Goal: Task Accomplishment & Management: Manage account settings

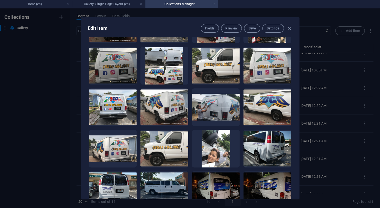
scroll to position [1008, 0]
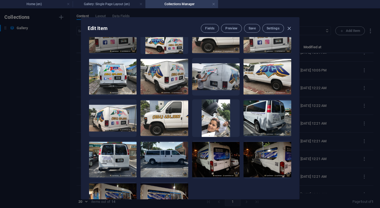
paste textarea "Transform your vehicle into a moving billboard. We design and install custom gr…"
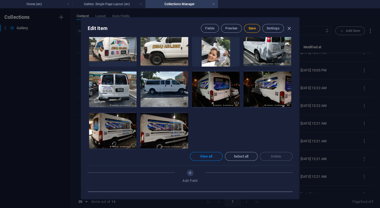
scroll to position [1079, 0]
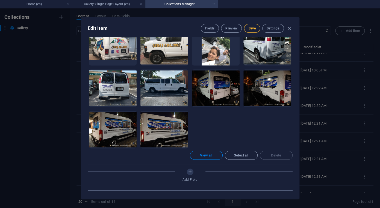
type textarea "Transform your vehicle into a moving billboard. We design and install custom gr…"
click at [253, 31] on button "Save" at bounding box center [252, 28] width 16 height 9
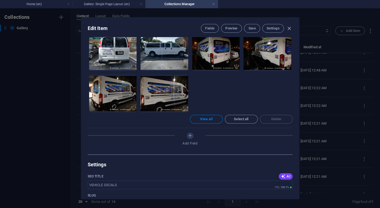
scroll to position [1100, 0]
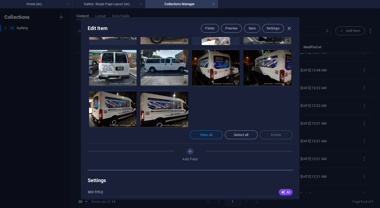
type input "vehicle decals, custom vehicle graphics, car vinyl decals, truck decals, outdoo…"
click at [253, 32] on button "Save" at bounding box center [252, 28] width 16 height 9
click at [291, 28] on icon "button" at bounding box center [289, 28] width 6 height 6
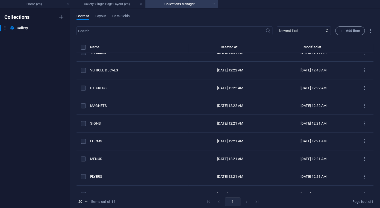
type input "vehicle-decals"
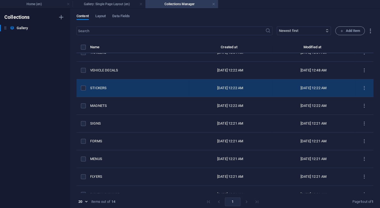
scroll to position [0, 0]
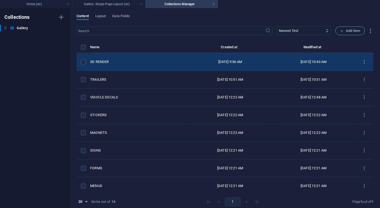
click at [99, 62] on div "3D RENDER" at bounding box center [137, 62] width 94 height 5
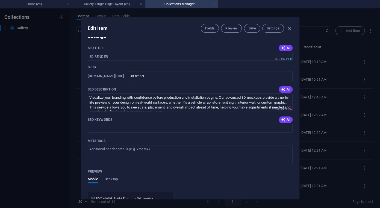
scroll to position [315, 0]
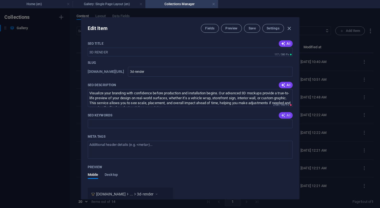
click at [285, 113] on icon "button" at bounding box center [283, 115] width 4 height 4
type input "3D rendering, architectural visualization, 3D modeling services, photorealistic…"
click at [252, 30] on span "Save" at bounding box center [251, 28] width 7 height 4
click at [290, 27] on icon "button" at bounding box center [289, 28] width 6 height 6
type input "3d-render"
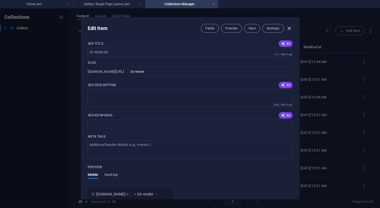
scroll to position [247, 0]
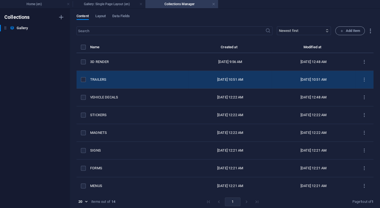
click at [101, 80] on div "TRAILERS" at bounding box center [137, 79] width 94 height 5
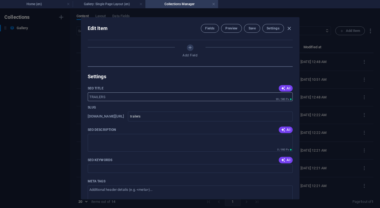
scroll to position [272, 0]
click at [285, 126] on button "AI" at bounding box center [285, 129] width 14 height 7
type textarea "Discover top-quality trailers for every need! Explore our wide selection for tr…"
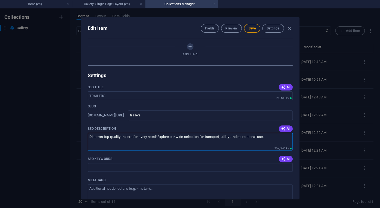
click at [149, 133] on textarea "Discover top-quality trailers for every need! Explore our wide selection for tr…" at bounding box center [190, 142] width 205 height 18
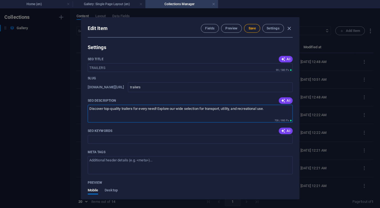
scroll to position [313, 0]
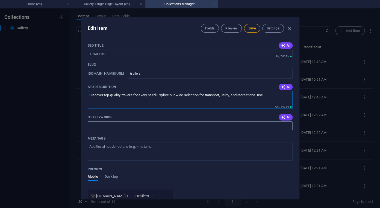
click at [148, 121] on input "SEO Keywords" at bounding box center [190, 125] width 205 height 9
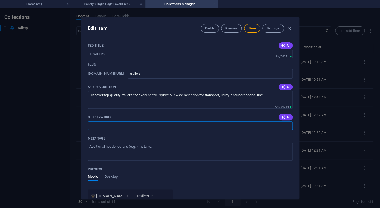
paste input "we specialize in transforming trailers into powerful advertising tools. From bo…"
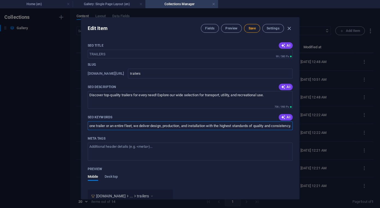
scroll to position [0, 0]
type input "We specialize in transforming trailers into powerful advertising tools. From bo…"
click at [192, 121] on input "We specialize in transforming trailers into powerful advertising tools. From bo…" at bounding box center [190, 125] width 205 height 9
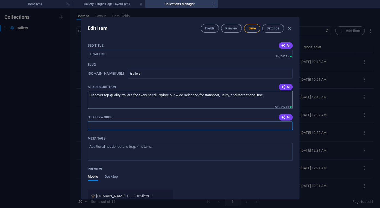
click at [178, 91] on textarea "Discover top-quality trailers for every need! Explore our wide selection for tr…" at bounding box center [190, 100] width 205 height 18
paste textarea "We specialize in transforming trailers into powerful advertising tools. From bo…"
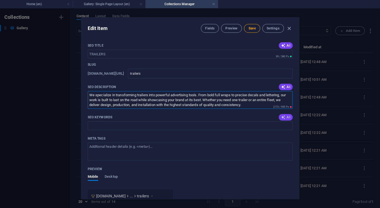
type textarea "We specialize in transforming trailers into powerful advertising tools. From bo…"
click at [286, 115] on span "AI" at bounding box center [285, 117] width 9 height 4
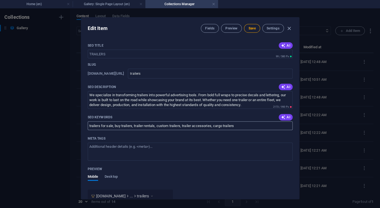
click at [112, 121] on input "trailers for sale, buy trailers, trailer rentals, custom trailers, trailer acce…" at bounding box center [190, 125] width 205 height 9
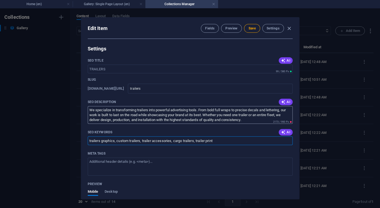
type input "trailers graphics, custom trailers, trailer accessories, cargo trailers, traile…"
click at [250, 106] on textarea "We specialize in transforming trailers into powerful advertising tools. From bo…" at bounding box center [190, 115] width 205 height 18
click at [227, 106] on textarea "We specialize in transforming trailers into powerful advertising tools. From bo…" at bounding box center [190, 115] width 205 height 18
click at [258, 106] on textarea "We specialize in transforming trailers into powerful advertising tools. From bo…" at bounding box center [190, 115] width 205 height 18
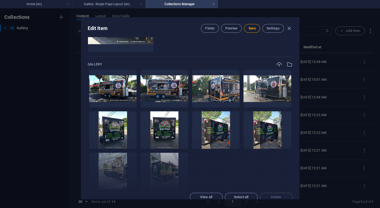
scroll to position [107, 0]
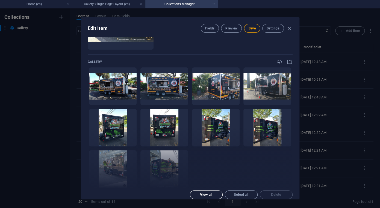
click at [214, 191] on button "View all" at bounding box center [206, 195] width 33 height 9
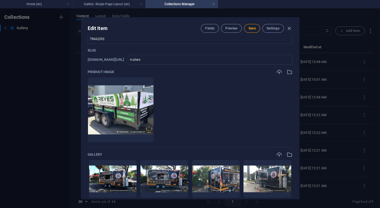
scroll to position [0, 0]
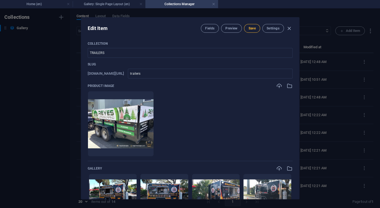
click at [245, 30] on button "Save" at bounding box center [252, 28] width 16 height 9
click at [289, 29] on icon "button" at bounding box center [289, 28] width 6 height 6
type input "trailers"
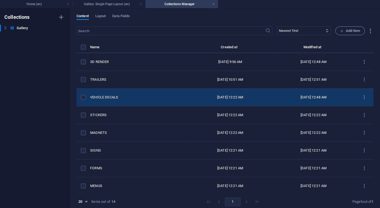
click at [99, 99] on div "VEHICLE DECALS" at bounding box center [137, 97] width 94 height 5
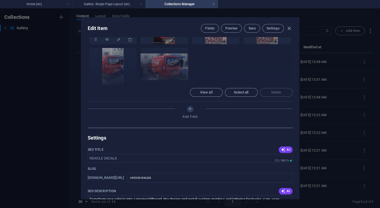
scroll to position [117, 0]
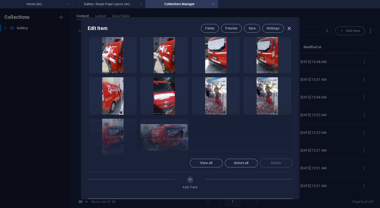
click at [288, 28] on icon "button" at bounding box center [289, 28] width 6 height 6
type input "vehicle-decals"
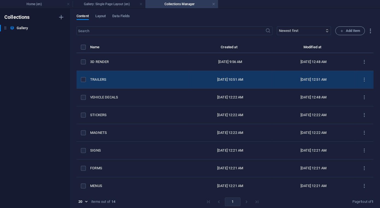
click at [97, 80] on div "TRAILERS" at bounding box center [137, 79] width 94 height 5
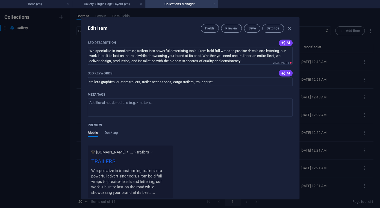
scroll to position [363, 0]
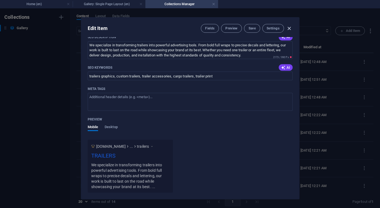
click at [290, 27] on icon "button" at bounding box center [289, 28] width 6 height 6
type input "trailers"
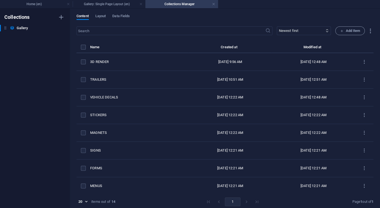
scroll to position [295, 0]
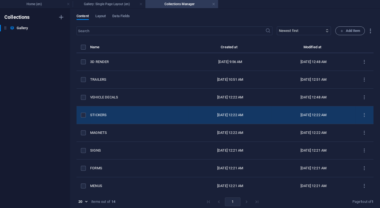
click at [98, 115] on div "STICKERS" at bounding box center [137, 115] width 94 height 5
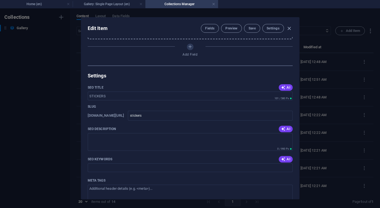
scroll to position [172, 0]
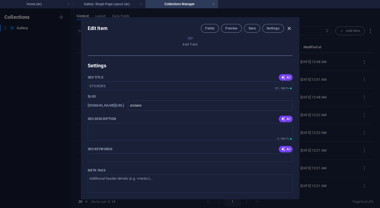
click at [289, 31] on icon "button" at bounding box center [289, 28] width 6 height 6
type input "stickers"
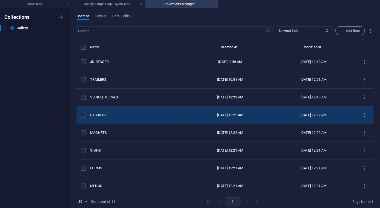
click at [82, 118] on td "items list" at bounding box center [83, 115] width 14 height 18
click at [83, 117] on label "items list" at bounding box center [83, 115] width 5 height 5
click at [0, 0] on input "items list" at bounding box center [0, 0] width 0 height 0
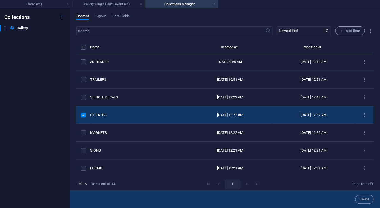
click at [367, 204] on div "Delete" at bounding box center [225, 200] width 310 height 18
click at [365, 199] on span "Delete" at bounding box center [364, 199] width 10 height 3
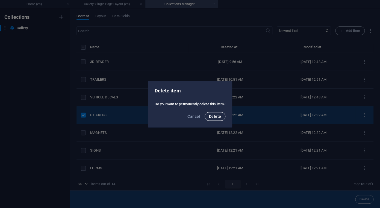
click at [212, 117] on span "Delete" at bounding box center [215, 116] width 12 height 4
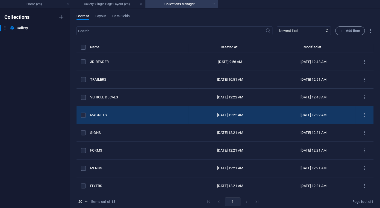
click at [99, 113] on div "MAGNETS" at bounding box center [137, 115] width 94 height 5
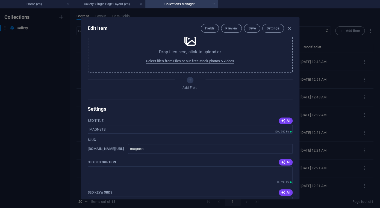
scroll to position [30, 0]
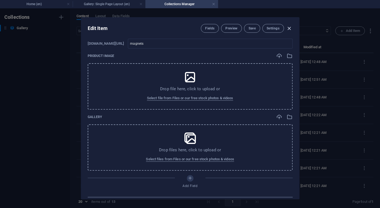
click at [289, 31] on icon "button" at bounding box center [289, 28] width 6 height 6
type input "magnets"
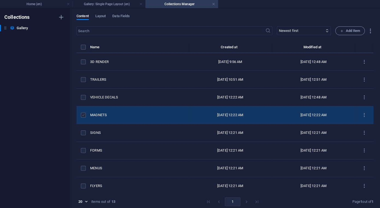
click at [83, 117] on label "items list" at bounding box center [83, 115] width 5 height 5
click at [0, 0] on input "items list" at bounding box center [0, 0] width 0 height 0
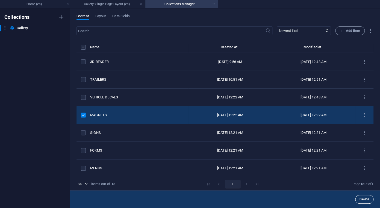
click at [360, 196] on button "Delete" at bounding box center [364, 199] width 18 height 9
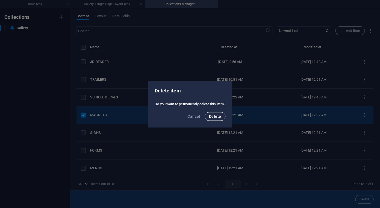
click at [219, 115] on span "Delete" at bounding box center [215, 116] width 12 height 4
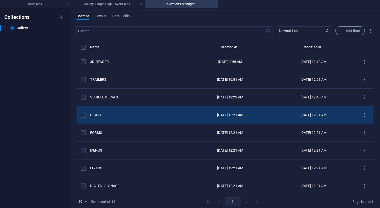
click at [93, 117] on div "SIGNS" at bounding box center [137, 115] width 94 height 5
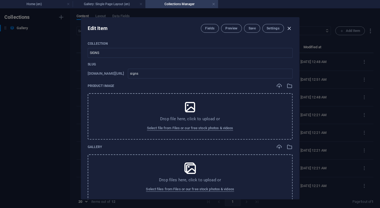
click at [289, 30] on icon "button" at bounding box center [289, 28] width 6 height 6
type input "signs"
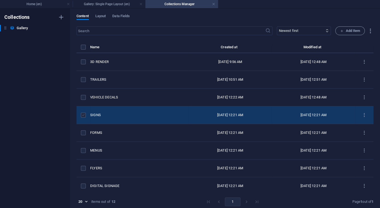
click at [83, 115] on label "items list" at bounding box center [83, 115] width 5 height 5
click at [0, 0] on input "items list" at bounding box center [0, 0] width 0 height 0
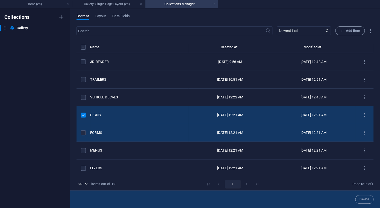
click at [84, 135] on td "items list" at bounding box center [83, 133] width 14 height 18
click at [82, 133] on label "items list" at bounding box center [83, 132] width 5 height 5
click at [0, 0] on input "items list" at bounding box center [0, 0] width 0 height 0
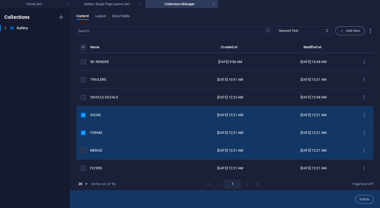
click at [83, 150] on label "items list" at bounding box center [83, 150] width 5 height 5
click at [0, 0] on input "items list" at bounding box center [0, 0] width 0 height 0
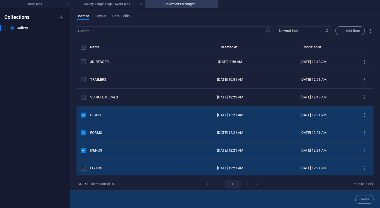
click at [83, 170] on label "items list" at bounding box center [83, 168] width 5 height 5
click at [0, 0] on input "items list" at bounding box center [0, 0] width 0 height 0
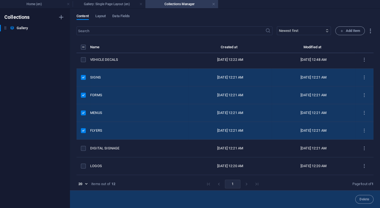
scroll to position [40, 0]
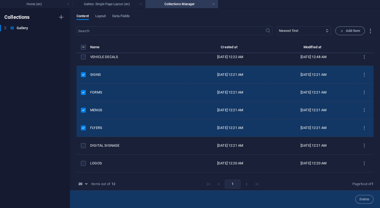
click at [84, 130] on label "items list" at bounding box center [83, 128] width 5 height 5
click at [0, 0] on input "items list" at bounding box center [0, 0] width 0 height 0
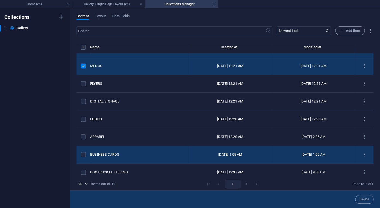
scroll to position [91, 0]
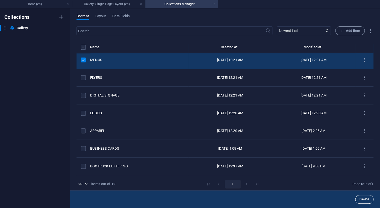
click at [370, 199] on button "Delete" at bounding box center [364, 199] width 18 height 9
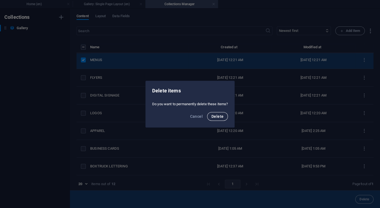
click at [220, 118] on span "Delete" at bounding box center [217, 116] width 12 height 4
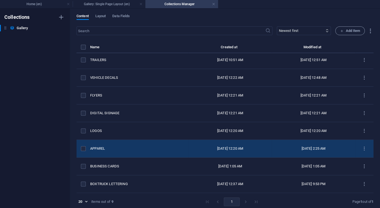
scroll to position [2, 0]
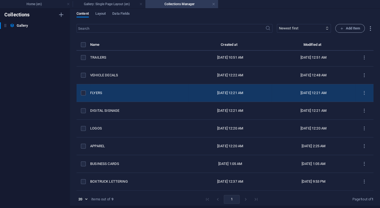
click at [96, 96] on td "FLYERS" at bounding box center [139, 93] width 98 height 18
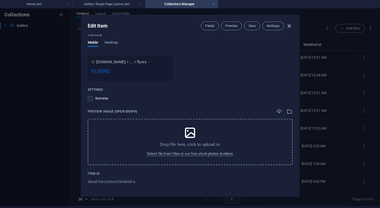
click at [289, 27] on icon "button" at bounding box center [289, 26] width 6 height 6
type input "flyers"
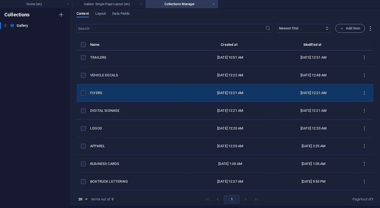
click at [83, 96] on td "items list" at bounding box center [83, 93] width 14 height 18
click at [81, 93] on label "items list" at bounding box center [83, 93] width 5 height 5
click at [0, 0] on input "items list" at bounding box center [0, 0] width 0 height 0
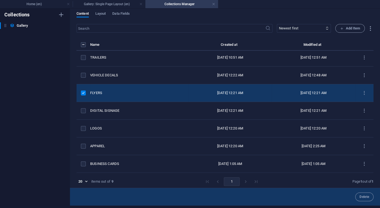
click at [364, 206] on div "Delete" at bounding box center [225, 197] width 310 height 18
click at [364, 202] on div "Delete" at bounding box center [225, 197] width 310 height 18
click at [361, 194] on button "Delete" at bounding box center [364, 197] width 18 height 9
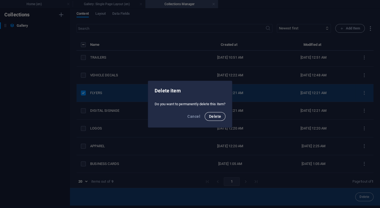
click at [217, 118] on span "Delete" at bounding box center [215, 116] width 12 height 4
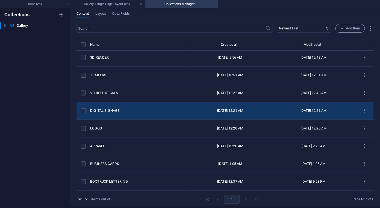
click at [109, 110] on div "DIGITAL SIGNAGE" at bounding box center [137, 110] width 94 height 5
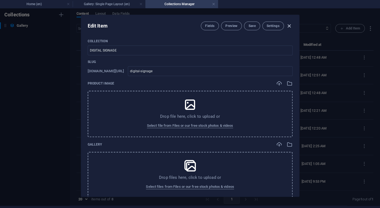
click at [289, 27] on icon "button" at bounding box center [289, 26] width 6 height 6
type input "digital-signage"
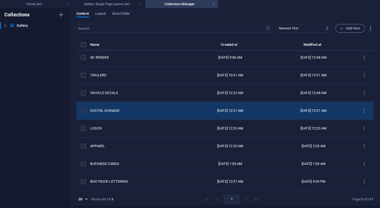
click at [81, 109] on label "items list" at bounding box center [83, 110] width 5 height 5
click at [0, 0] on input "items list" at bounding box center [0, 0] width 0 height 0
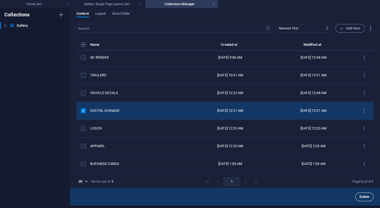
click at [366, 197] on span "Delete" at bounding box center [364, 196] width 10 height 3
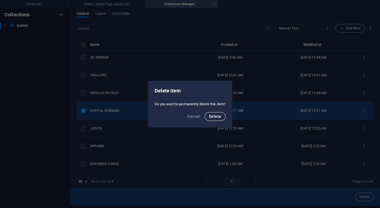
click at [219, 118] on span "Delete" at bounding box center [215, 116] width 12 height 4
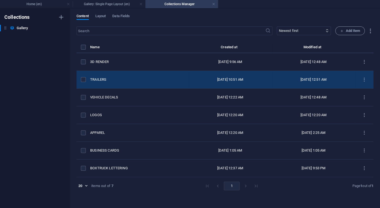
scroll to position [0, 0]
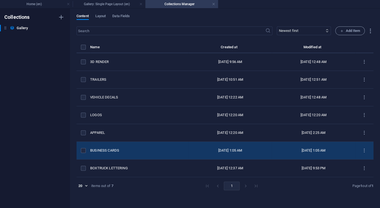
click at [112, 148] on td "BUSINESS CARDS" at bounding box center [139, 151] width 98 height 18
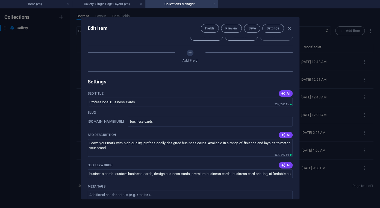
scroll to position [272, 0]
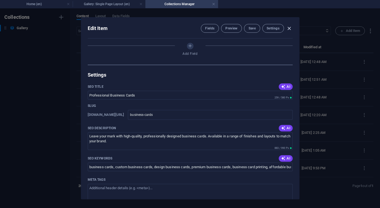
click at [289, 29] on icon "button" at bounding box center [289, 28] width 6 height 6
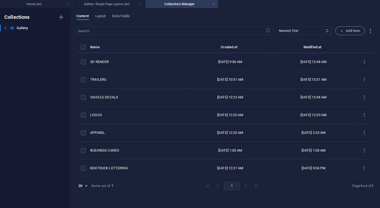
type input "business-cards"
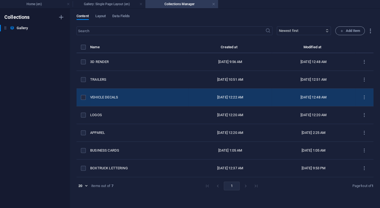
click at [100, 100] on td "VEHICLE DECALS" at bounding box center [139, 98] width 98 height 18
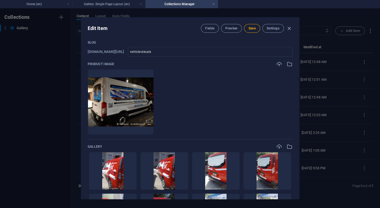
scroll to position [30, 0]
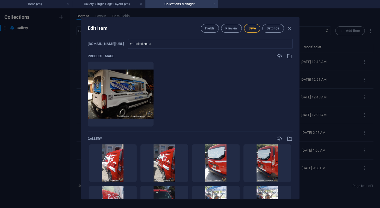
click at [254, 30] on span "Save" at bounding box center [251, 28] width 7 height 4
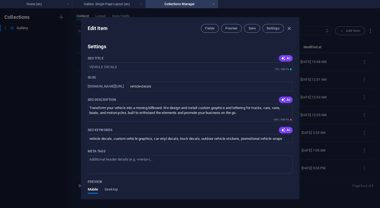
scroll to position [301, 0]
click at [290, 28] on icon "button" at bounding box center [289, 28] width 6 height 6
type input "vehicle-decals"
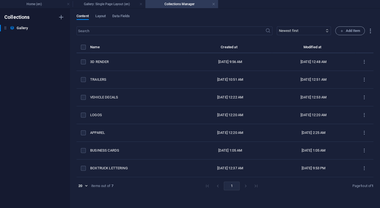
scroll to position [233, 0]
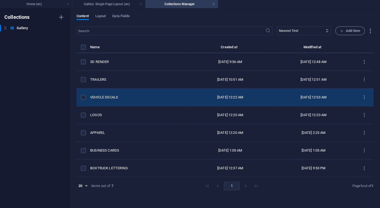
click at [99, 96] on div "VEHICLE DECALS" at bounding box center [137, 97] width 94 height 5
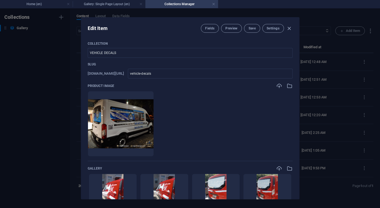
click at [293, 23] on div "Edit Item Fields Preview Save Settings" at bounding box center [190, 27] width 218 height 20
click at [289, 28] on icon "button" at bounding box center [289, 28] width 6 height 6
type input "vehicle-decals"
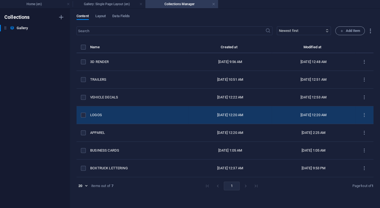
click at [95, 116] on div "LOGOS" at bounding box center [137, 115] width 94 height 5
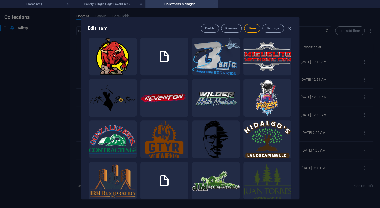
scroll to position [196, 0]
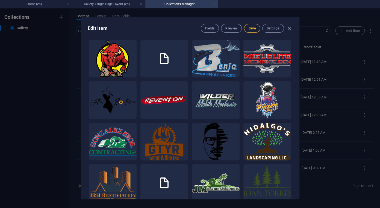
click at [250, 32] on button "Save" at bounding box center [252, 28] width 16 height 9
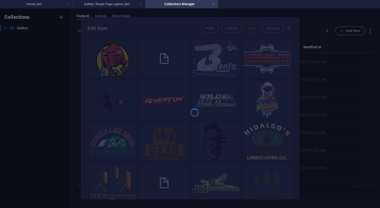
click at [251, 29] on div at bounding box center [190, 108] width 218 height 182
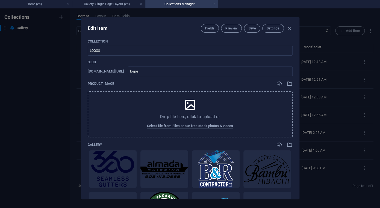
scroll to position [0, 0]
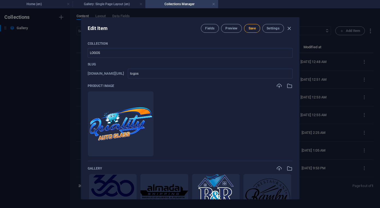
click at [253, 27] on span "Save" at bounding box center [251, 28] width 7 height 4
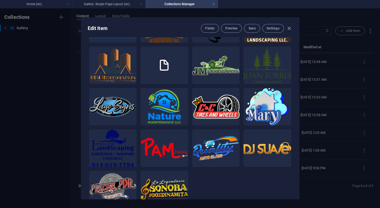
scroll to position [428, 0]
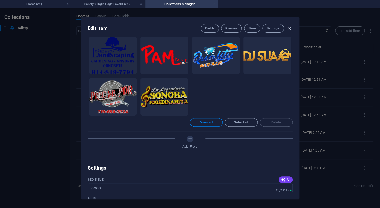
click at [289, 29] on icon "button" at bounding box center [289, 28] width 6 height 6
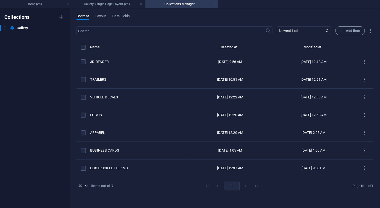
type input "logos"
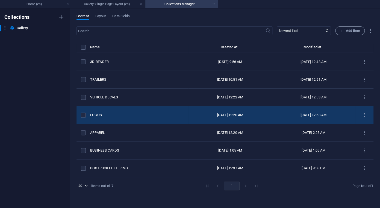
click at [97, 117] on div "LOGOS" at bounding box center [137, 115] width 94 height 5
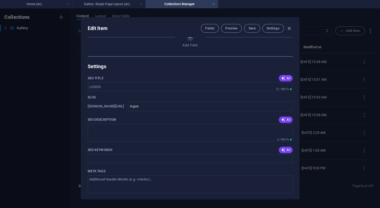
scroll to position [253, 0]
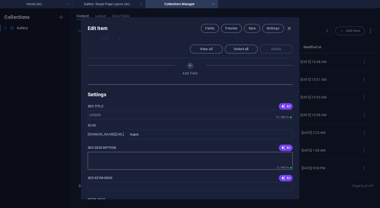
click at [284, 152] on textarea "SEO Description" at bounding box center [190, 161] width 205 height 18
click at [284, 146] on icon "button" at bounding box center [283, 148] width 4 height 4
type textarea "Discover unique, professional logo design services that elevate your brand and …"
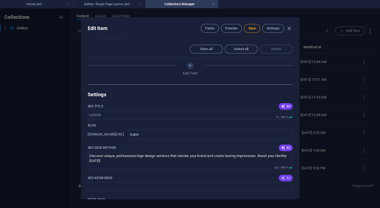
click at [287, 175] on button "AI" at bounding box center [285, 178] width 14 height 7
type input "custom logos, logo design, professional branding, graphic design services, busi…"
click at [254, 27] on span "Save" at bounding box center [251, 28] width 7 height 4
click at [291, 30] on icon "button" at bounding box center [289, 28] width 6 height 6
type input "logos"
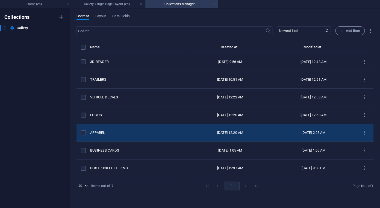
click at [102, 135] on div "APPAREL" at bounding box center [137, 132] width 94 height 5
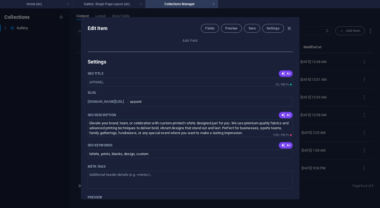
scroll to position [287, 0]
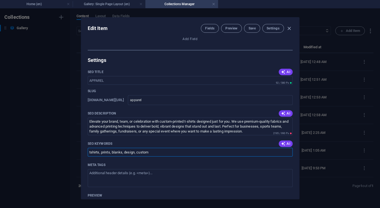
click at [232, 148] on input "tshirts, prints, blanks, design, custom" at bounding box center [190, 152] width 205 height 9
paste input "We specialize in transforming trailers into powerful advertising tools. From bo…"
click at [289, 148] on input "tshirts, prints, blanks, design, custom" at bounding box center [190, 152] width 205 height 9
click at [288, 141] on button "AI" at bounding box center [285, 144] width 14 height 7
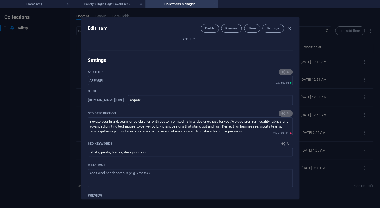
type input "apparel, clothing, fashion, wardrobe, trendy outfits, lifestyle wear"
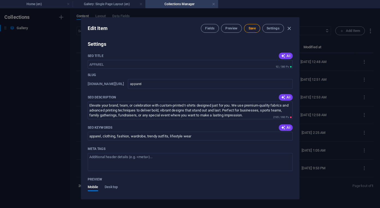
scroll to position [305, 0]
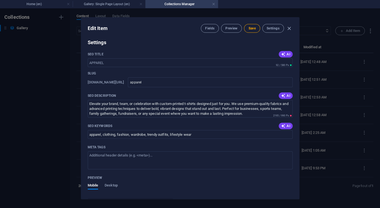
click at [247, 33] on div "Edit Item Fields Preview Save Settings" at bounding box center [190, 27] width 218 height 20
click at [248, 30] on span "Save" at bounding box center [251, 28] width 7 height 4
click at [291, 29] on icon "button" at bounding box center [289, 28] width 6 height 6
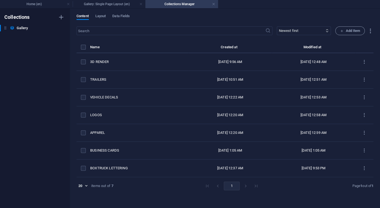
type input "apparel"
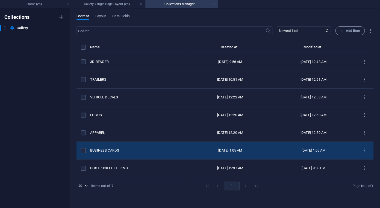
click at [102, 149] on div "BUSINESS CARDS" at bounding box center [137, 150] width 94 height 5
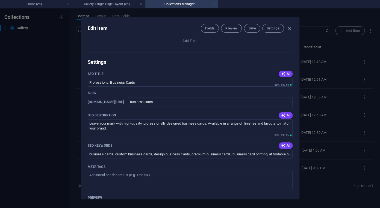
scroll to position [288, 0]
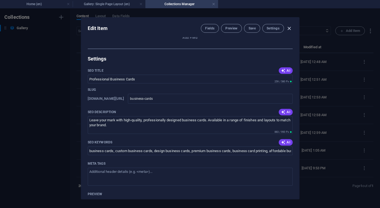
click at [290, 29] on icon "button" at bounding box center [289, 28] width 6 height 6
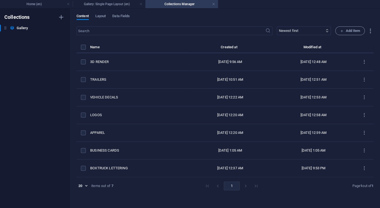
type input "business-cards"
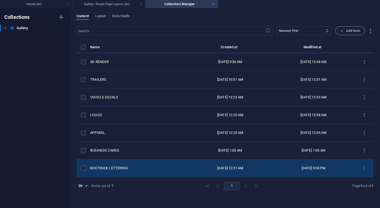
click at [109, 172] on td "BOXTRUCK LETTERING" at bounding box center [139, 169] width 98 height 18
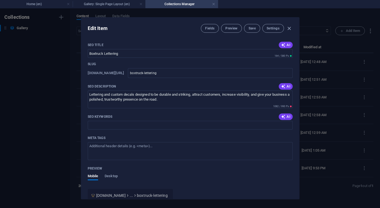
scroll to position [316, 0]
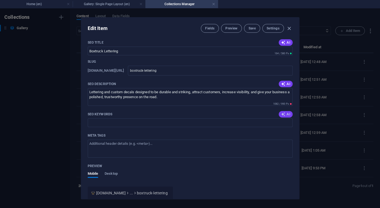
click at [284, 111] on button "AI" at bounding box center [285, 114] width 14 height 7
type input "box truck lettering, vehicle wraps, custom truck graphics, mobile advertising, …"
click at [246, 27] on button "Save" at bounding box center [252, 28] width 16 height 9
click at [290, 30] on icon "button" at bounding box center [289, 28] width 6 height 6
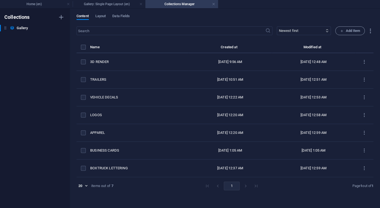
type input "boxtruck-lettering"
click at [124, 6] on h4 "Gallery: Single Page Layout (en)" at bounding box center [109, 4] width 73 height 6
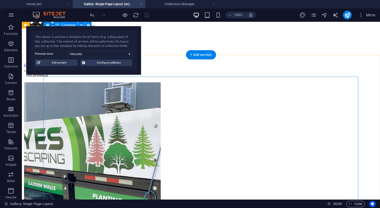
scroll to position [0, 0]
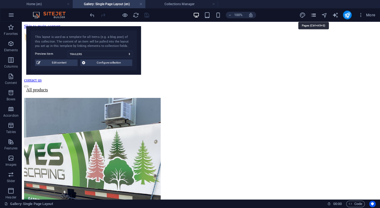
click at [310, 17] on icon "pages" at bounding box center [313, 15] width 6 height 6
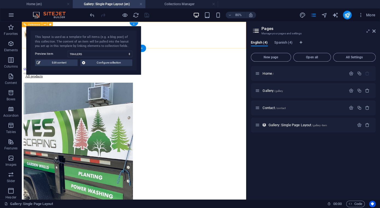
click at [177, 59] on nav "Services Gallery Contact" at bounding box center [162, 66] width 276 height 15
click at [179, 59] on nav "Services Gallery Contact" at bounding box center [162, 66] width 276 height 15
drag, startPoint x: 180, startPoint y: 35, endPoint x: 185, endPoint y: 63, distance: 29.2
click at [179, 59] on nav "Services Gallery Contact" at bounding box center [162, 66] width 276 height 15
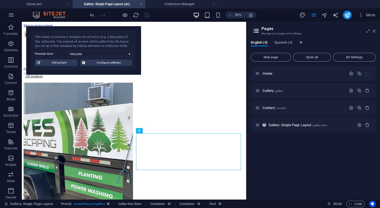
click at [374, 32] on icon at bounding box center [373, 31] width 3 height 4
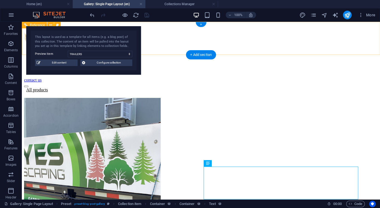
click at [213, 59] on nav "Services Gallery Contact" at bounding box center [201, 66] width 354 height 15
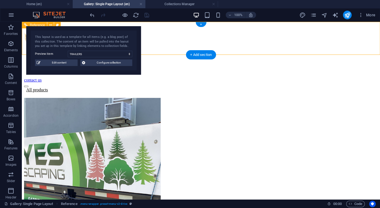
click at [213, 59] on nav "Services Gallery Contact" at bounding box center [201, 66] width 354 height 15
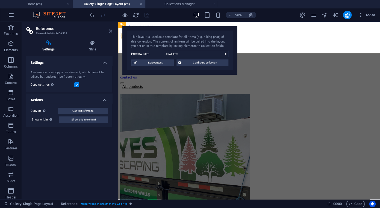
click at [110, 30] on icon at bounding box center [110, 31] width 3 height 4
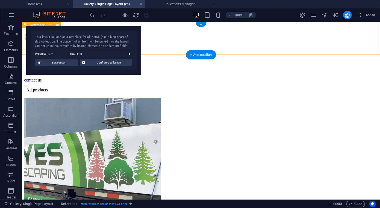
click at [210, 30] on div "Services Gallery Contact contact us" at bounding box center [201, 58] width 354 height 59
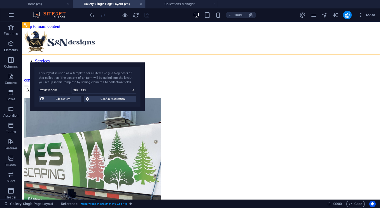
drag, startPoint x: 109, startPoint y: 31, endPoint x: 113, endPoint y: 65, distance: 34.8
click at [113, 65] on div "This layout is used as a template for all items (e.g. a blog post) of this coll…" at bounding box center [87, 87] width 115 height 49
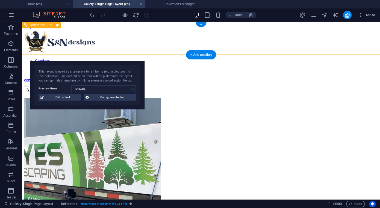
click at [220, 59] on nav "Services Gallery Contact" at bounding box center [201, 66] width 354 height 15
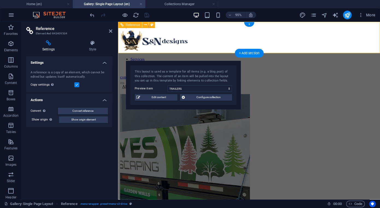
click at [272, 59] on nav "Services Gallery Contact" at bounding box center [255, 66] width 271 height 15
click at [277, 59] on nav "Services Gallery Contact" at bounding box center [255, 66] width 271 height 15
drag, startPoint x: 111, startPoint y: 33, endPoint x: 90, endPoint y: 11, distance: 29.9
click at [111, 33] on icon at bounding box center [110, 31] width 3 height 4
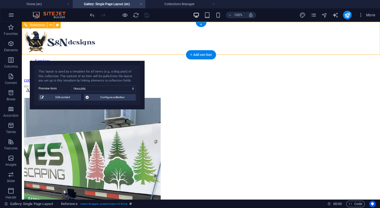
click at [220, 59] on nav "Services Gallery Contact" at bounding box center [201, 66] width 354 height 15
click at [215, 59] on nav "Services Gallery Contact" at bounding box center [201, 66] width 354 height 15
click at [121, 44] on div "Services Gallery Contact contact us" at bounding box center [201, 58] width 354 height 59
click at [90, 13] on icon "undo" at bounding box center [92, 15] width 6 height 6
click at [217, 59] on nav "Services Gallery Contact" at bounding box center [201, 66] width 354 height 15
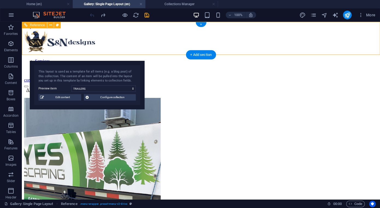
click at [220, 59] on nav "Services Gallery Contact" at bounding box center [201, 66] width 354 height 15
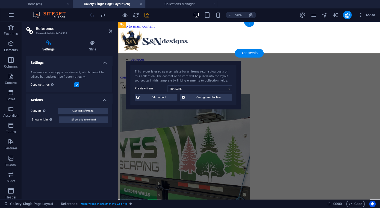
click at [249, 27] on div "+" at bounding box center [249, 24] width 10 height 5
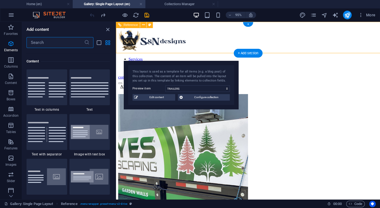
scroll to position [955, 0]
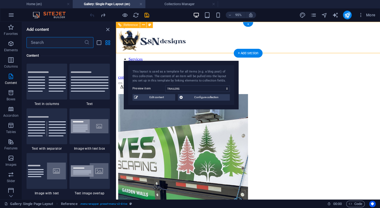
click at [272, 59] on nav "Services Gallery Contact" at bounding box center [255, 66] width 274 height 15
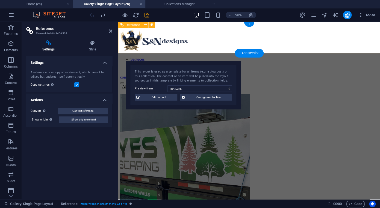
click at [275, 59] on nav "Services Gallery Contact" at bounding box center [255, 66] width 271 height 15
click at [110, 30] on icon at bounding box center [110, 31] width 3 height 4
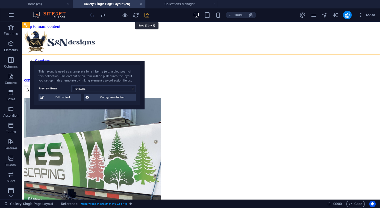
click at [144, 15] on icon "save" at bounding box center [147, 15] width 6 height 6
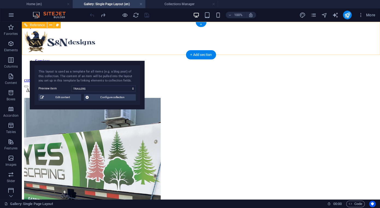
click at [214, 59] on nav "Services Gallery Contact" at bounding box center [201, 66] width 354 height 15
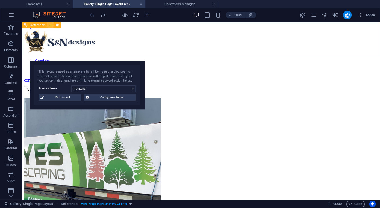
click at [49, 27] on icon at bounding box center [50, 25] width 3 height 6
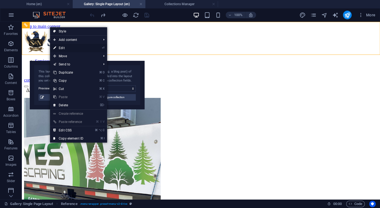
click at [71, 49] on link "⏎ Edit" at bounding box center [68, 48] width 37 height 8
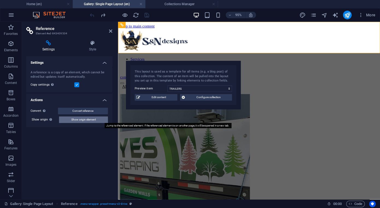
click at [94, 118] on span "Show origin element" at bounding box center [83, 120] width 25 height 7
select select "header"
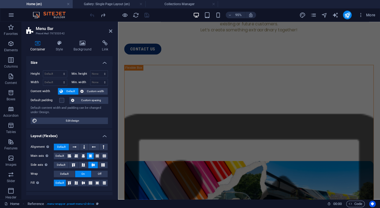
scroll to position [0, 0]
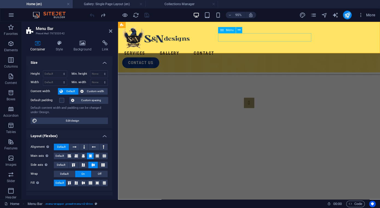
click at [272, 51] on nav "Services Gallery Contact" at bounding box center [255, 55] width 267 height 9
click at [223, 31] on icon at bounding box center [222, 30] width 4 height 6
click at [243, 30] on div "Menu" at bounding box center [232, 30] width 28 height 7
click at [239, 29] on icon at bounding box center [238, 30] width 3 height 5
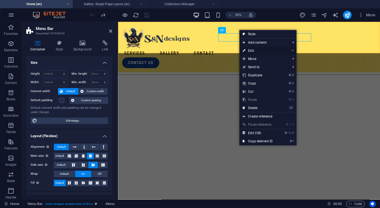
click at [256, 52] on link "⏎ Edit" at bounding box center [257, 51] width 37 height 8
select select "2"
select select
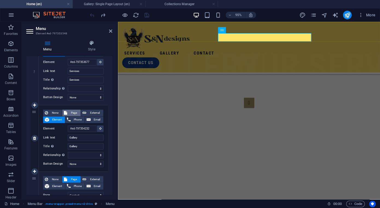
click at [75, 115] on span "Page" at bounding box center [74, 113] width 10 height 7
select select
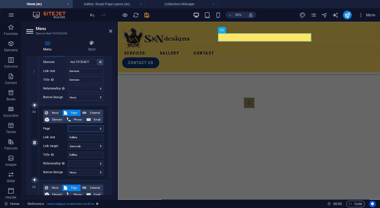
click at [68, 126] on select "Home Gallery Contact Home Gallery Contacto" at bounding box center [86, 129] width 36 height 7
select select "1"
click option "Gallery" at bounding box center [0, 0] width 0 height 0
select select
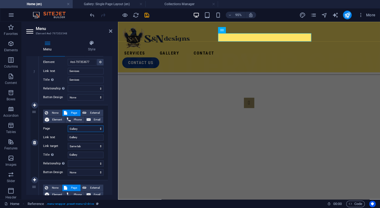
select select
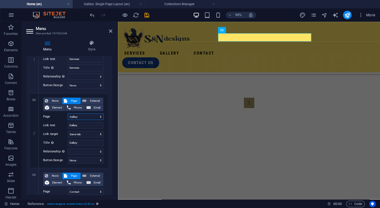
scroll to position [85, 0]
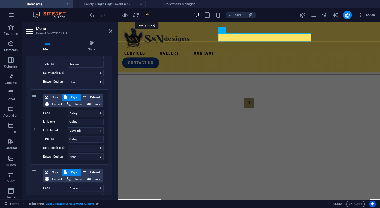
click at [147, 16] on icon "save" at bounding box center [147, 15] width 6 height 6
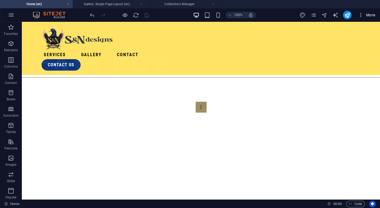
click at [368, 18] on button "More" at bounding box center [367, 15] width 22 height 9
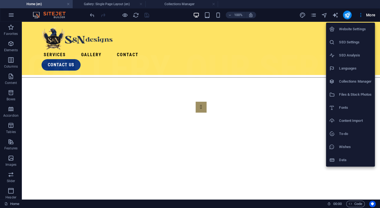
click at [356, 68] on h6 "Languages" at bounding box center [355, 68] width 32 height 7
select select "41"
select select "148"
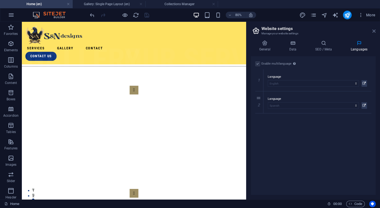
click at [373, 30] on icon at bounding box center [373, 31] width 3 height 4
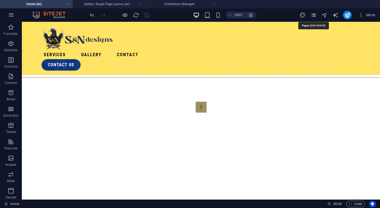
click at [315, 15] on icon "pages" at bounding box center [313, 15] width 6 height 6
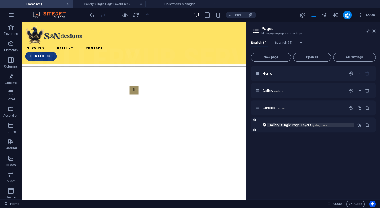
click at [316, 125] on span "/gallery-item" at bounding box center [318, 125] width 15 height 3
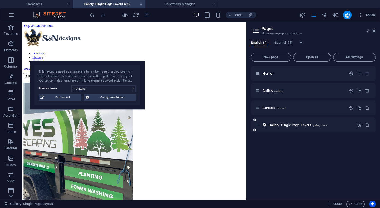
click at [258, 126] on icon at bounding box center [257, 125] width 5 height 5
click at [357, 125] on icon "button" at bounding box center [359, 125] width 5 height 5
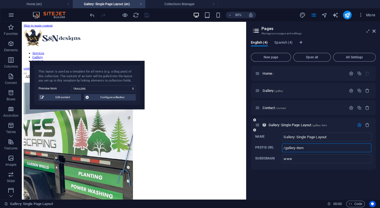
drag, startPoint x: 296, startPoint y: 148, endPoint x: 329, endPoint y: 148, distance: 32.8
click at [328, 148] on input "/gallery-item" at bounding box center [326, 148] width 89 height 9
type input "/gallery"
click at [360, 123] on icon "button" at bounding box center [359, 125] width 5 height 5
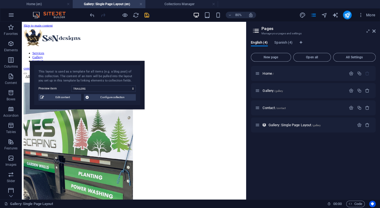
click at [146, 16] on icon "save" at bounding box center [147, 15] width 6 height 6
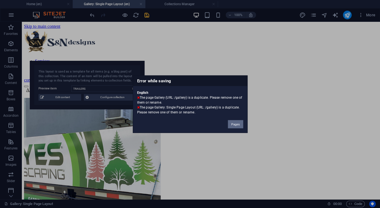
click at [235, 124] on button "Pages" at bounding box center [235, 124] width 15 height 8
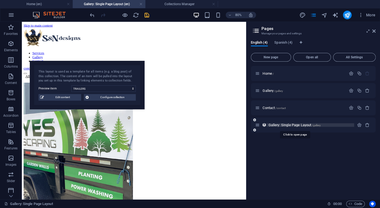
click at [319, 126] on span "/gallery" at bounding box center [315, 125] width 9 height 3
click at [360, 126] on icon "button" at bounding box center [359, 125] width 5 height 5
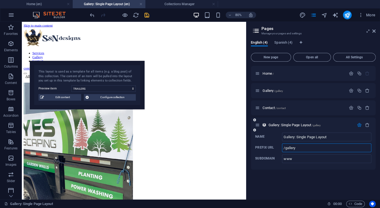
click at [317, 147] on input "/gallery" at bounding box center [326, 148] width 89 height 9
type input "/gallery-services"
click at [147, 16] on icon "save" at bounding box center [147, 15] width 6 height 6
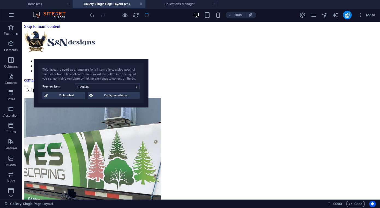
drag, startPoint x: 132, startPoint y: 74, endPoint x: 135, endPoint y: 72, distance: 4.3
click at [135, 72] on div "This layout is used as a template for all items (e.g. a blog post) of this coll…" at bounding box center [90, 75] width 97 height 14
click at [73, 96] on span "Edit content" at bounding box center [66, 95] width 34 height 7
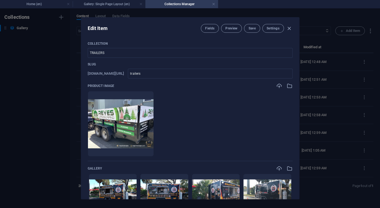
click at [293, 28] on div "Edit Item Fields Preview Save Settings" at bounding box center [190, 27] width 218 height 20
click at [239, 27] on button "Preview" at bounding box center [231, 28] width 21 height 9
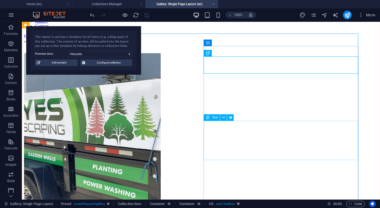
scroll to position [45, 0]
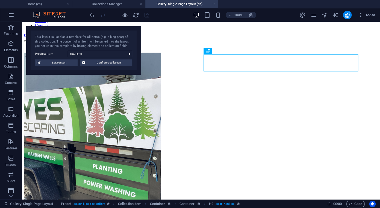
select select "68ae880ec5256c9256080482"
click option "VEHICLE DECALS" at bounding box center [0, 0] width 0 height 0
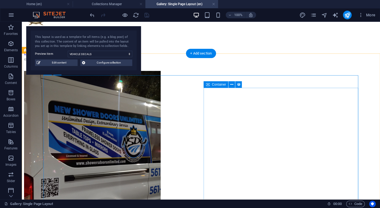
scroll to position [0, 0]
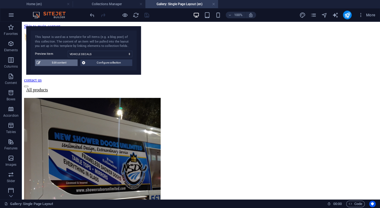
click at [69, 62] on span "Edit content" at bounding box center [59, 63] width 34 height 7
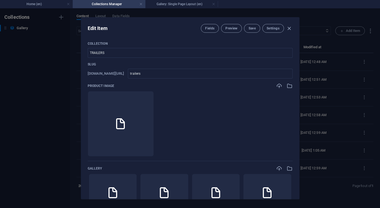
type input "VEHICLE DECALS"
type input "vehicle-decals"
type textarea "Transform your vehicle into a moving billboard. We design and install custom gr…"
type input "vehicle decals, custom vehicle graphics, car vinyl decals, truck decals, outdoo…"
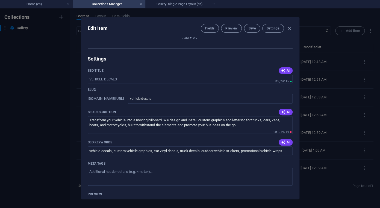
scroll to position [292, 0]
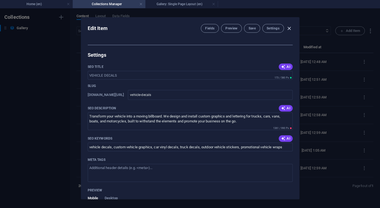
click at [287, 29] on icon "button" at bounding box center [289, 28] width 6 height 6
type input "vehicle-decals"
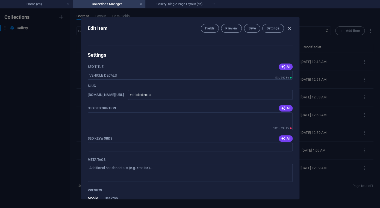
scroll to position [224, 0]
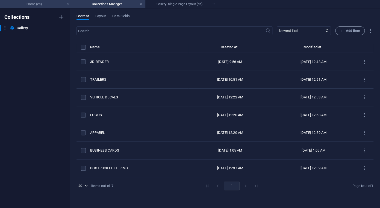
click at [57, 4] on h4 "Home (en)" at bounding box center [36, 4] width 73 height 6
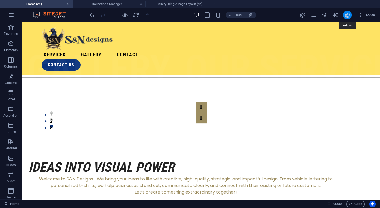
click at [347, 16] on icon "publish" at bounding box center [347, 15] width 6 height 6
